Goal: Information Seeking & Learning: Learn about a topic

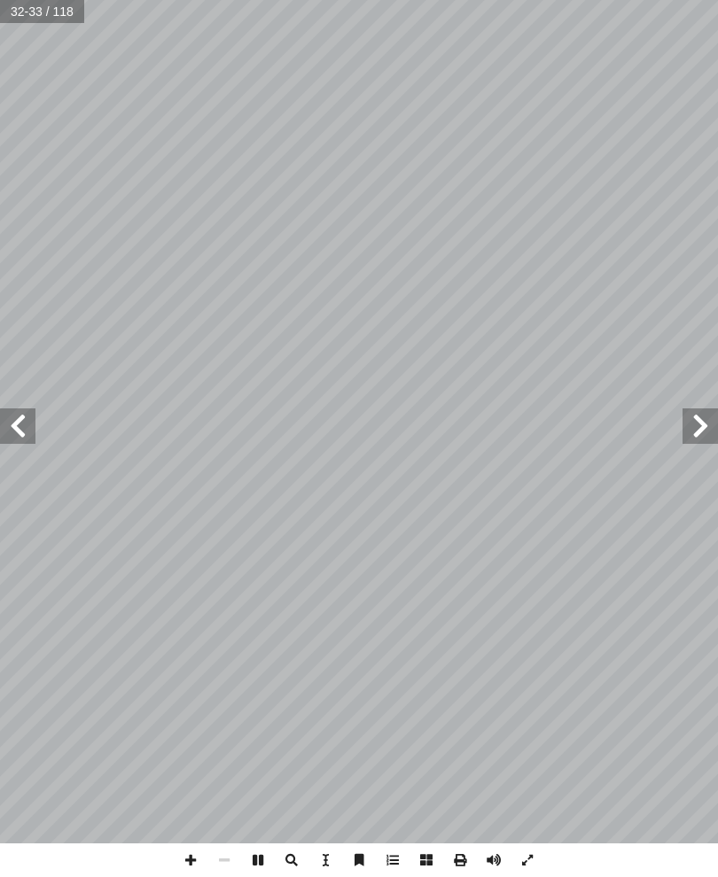
click at [24, 420] on span at bounding box center [17, 426] width 35 height 35
click at [18, 422] on span at bounding box center [17, 426] width 35 height 35
click at [11, 429] on span at bounding box center [17, 426] width 35 height 35
click at [11, 433] on span at bounding box center [17, 426] width 35 height 35
click at [7, 437] on span at bounding box center [17, 426] width 35 height 35
